Goal: Information Seeking & Learning: Find specific fact

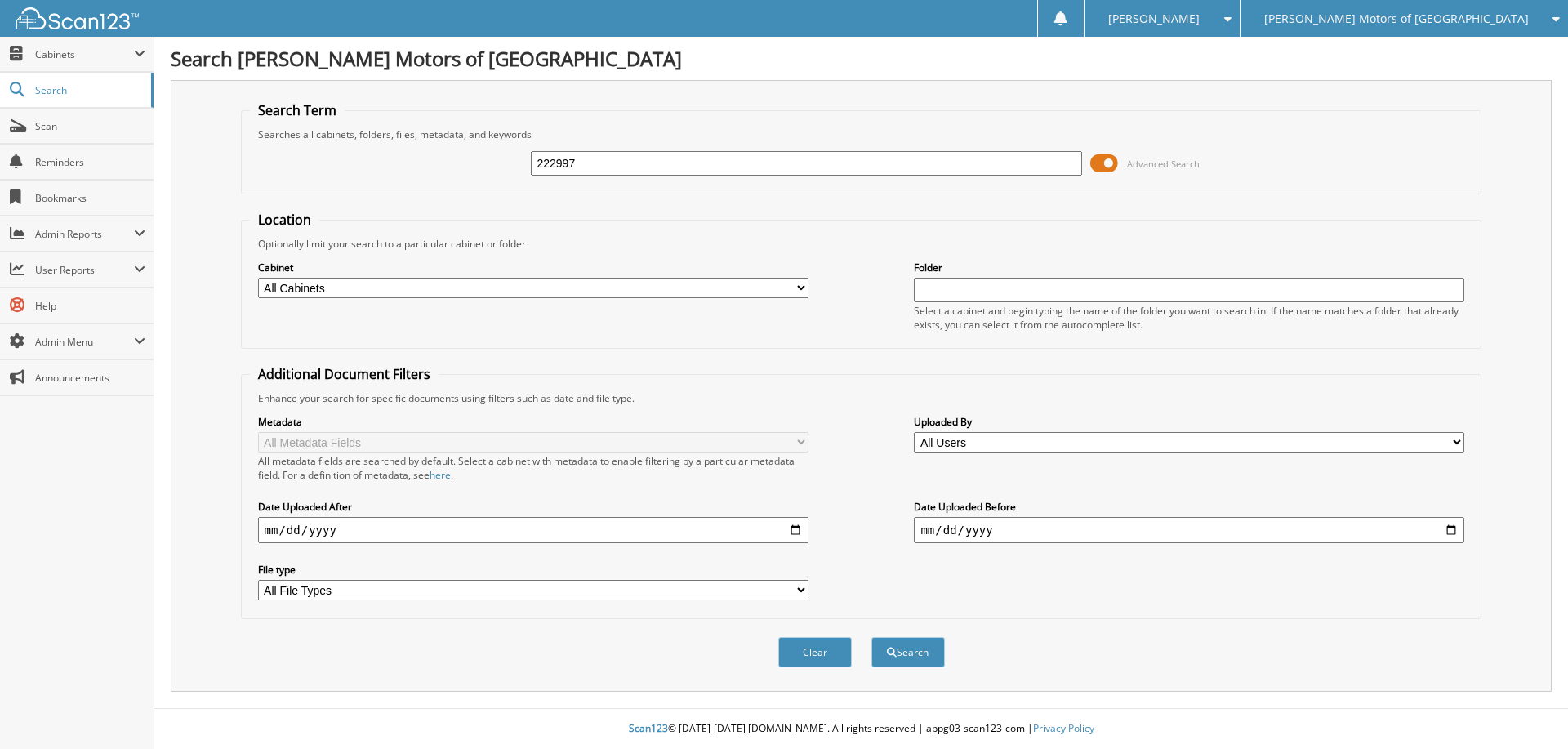
type input "222997"
click at [871, 637] on button "Search" at bounding box center [908, 653] width 74 height 30
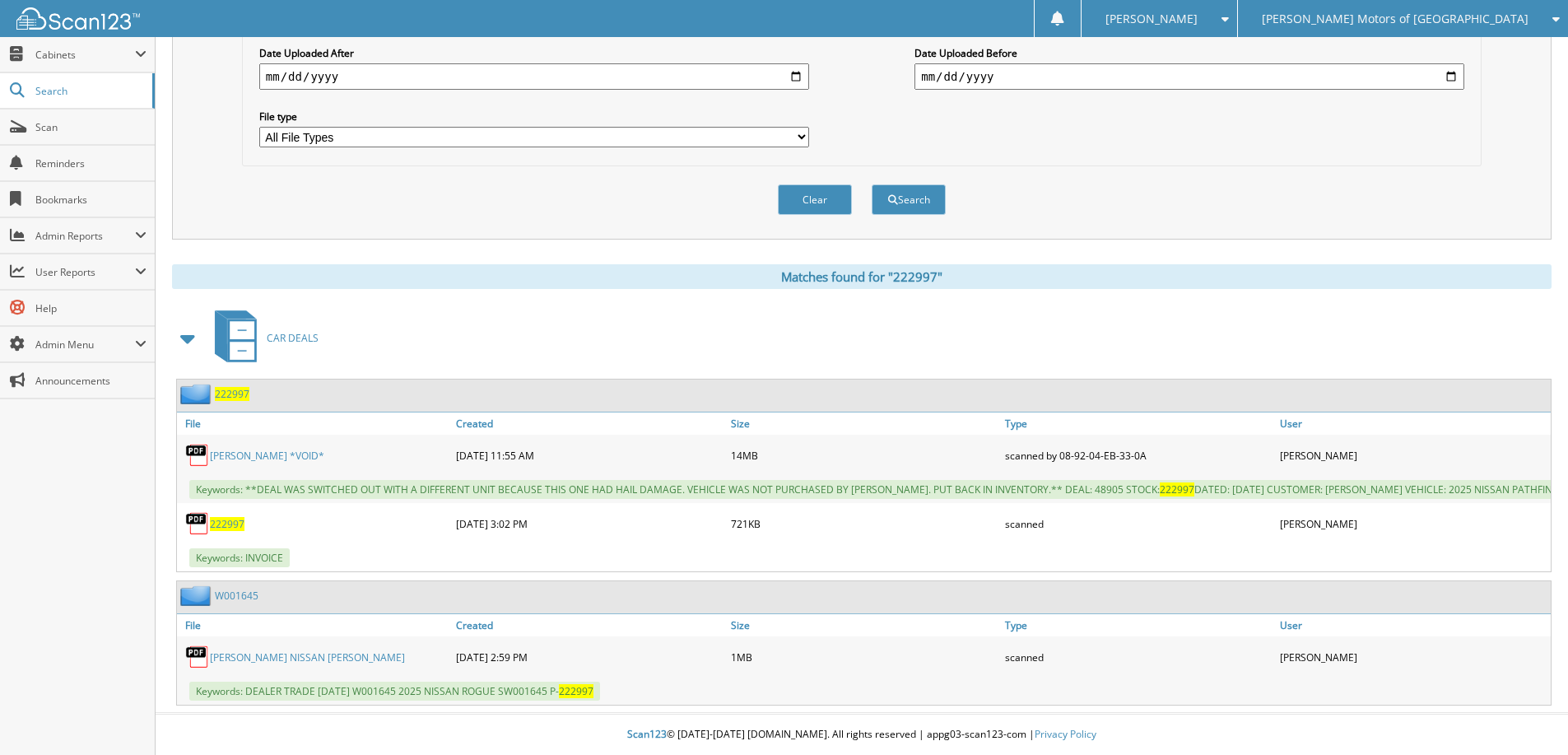
scroll to position [471, 0]
click at [240, 387] on span "222997" at bounding box center [232, 394] width 34 height 14
